Goal: Task Accomplishment & Management: Complete application form

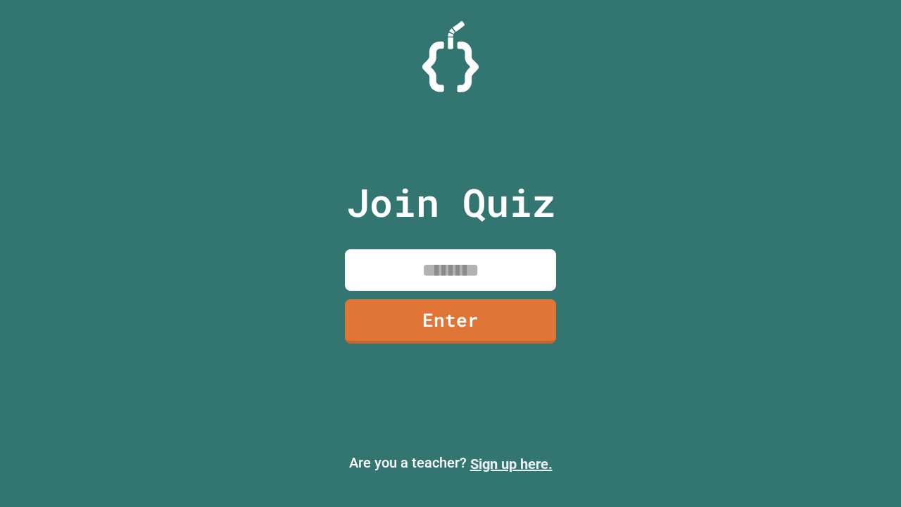
click at [505, 464] on link "Sign up here." at bounding box center [511, 464] width 82 height 17
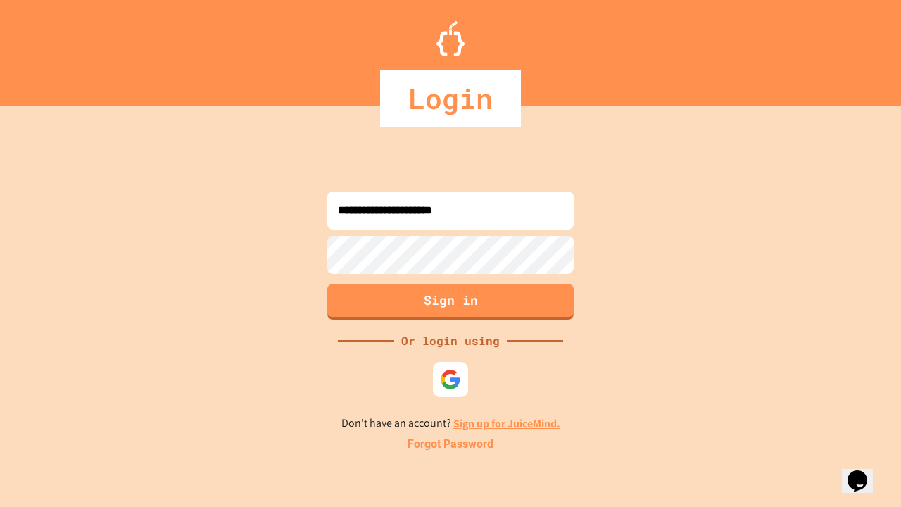
type input "**********"
